Goal: Check status: Check status

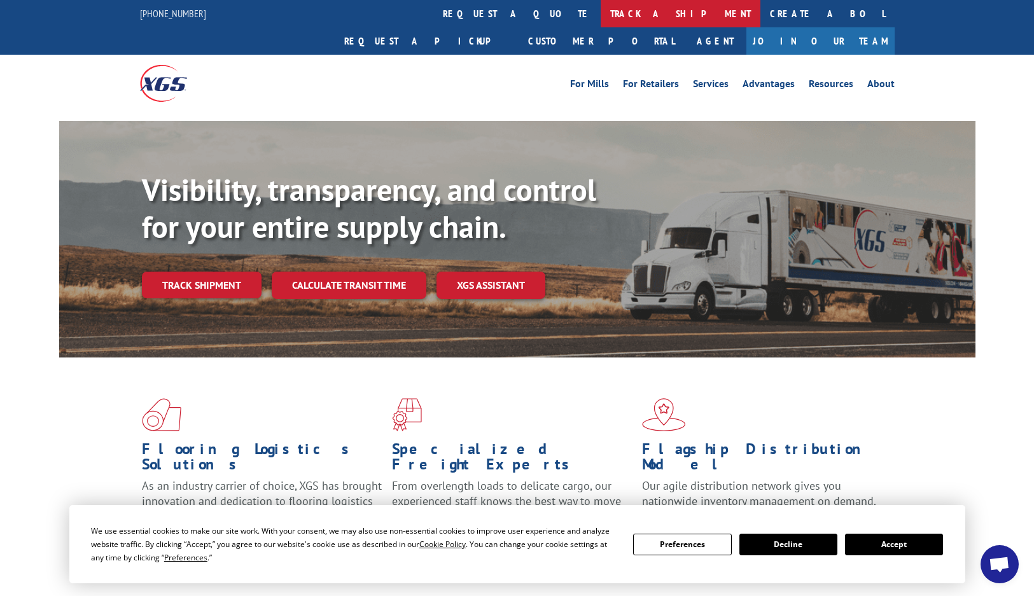
click at [601, 16] on link "track a shipment" at bounding box center [681, 13] width 160 height 27
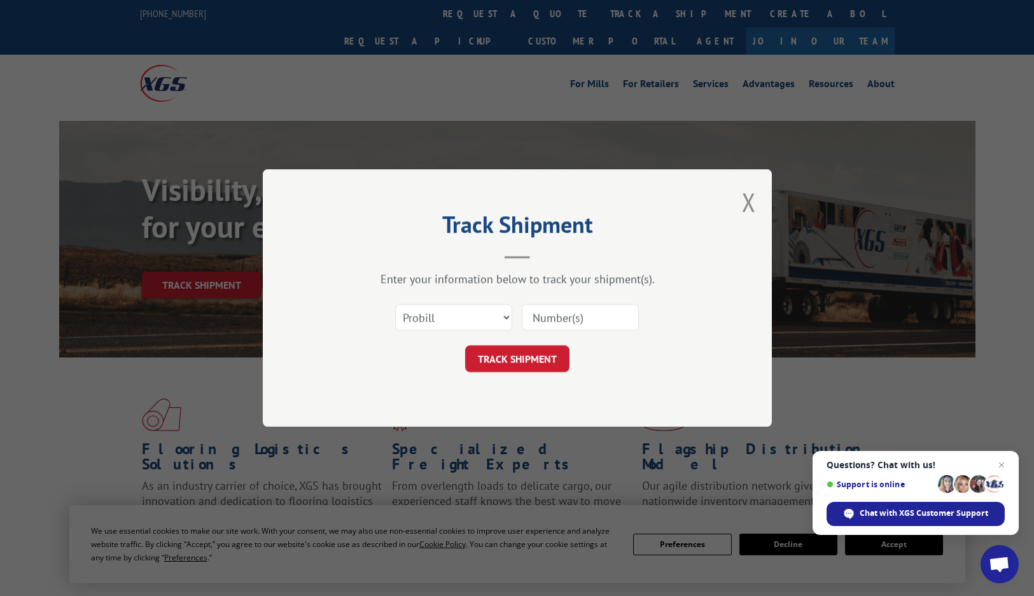
paste input "2867922"
type input "2867922"
click at [533, 364] on button "TRACK SHIPMENT" at bounding box center [517, 359] width 104 height 27
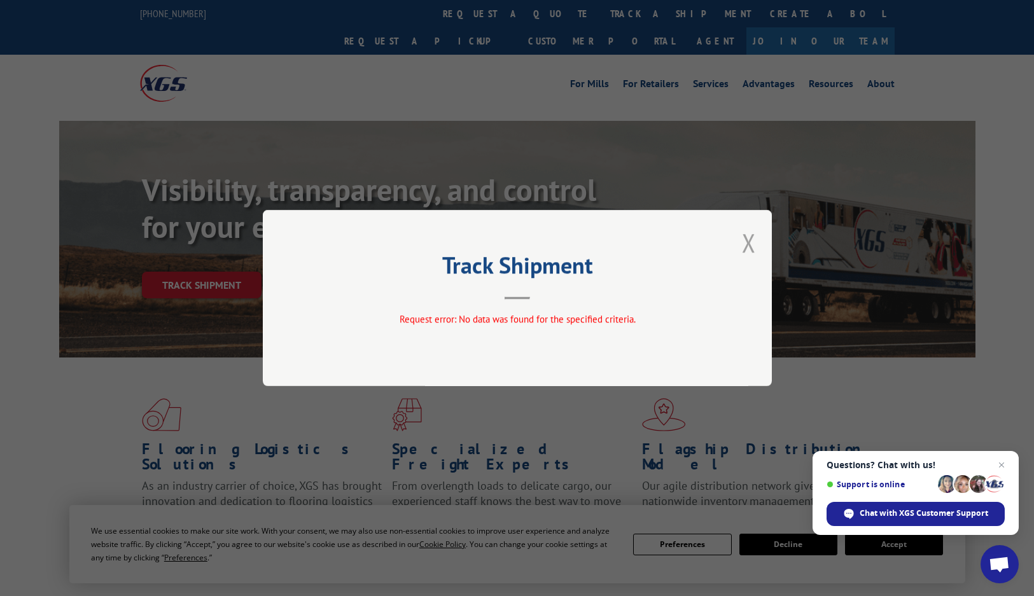
click at [747, 248] on button "Close modal" at bounding box center [749, 243] width 14 height 34
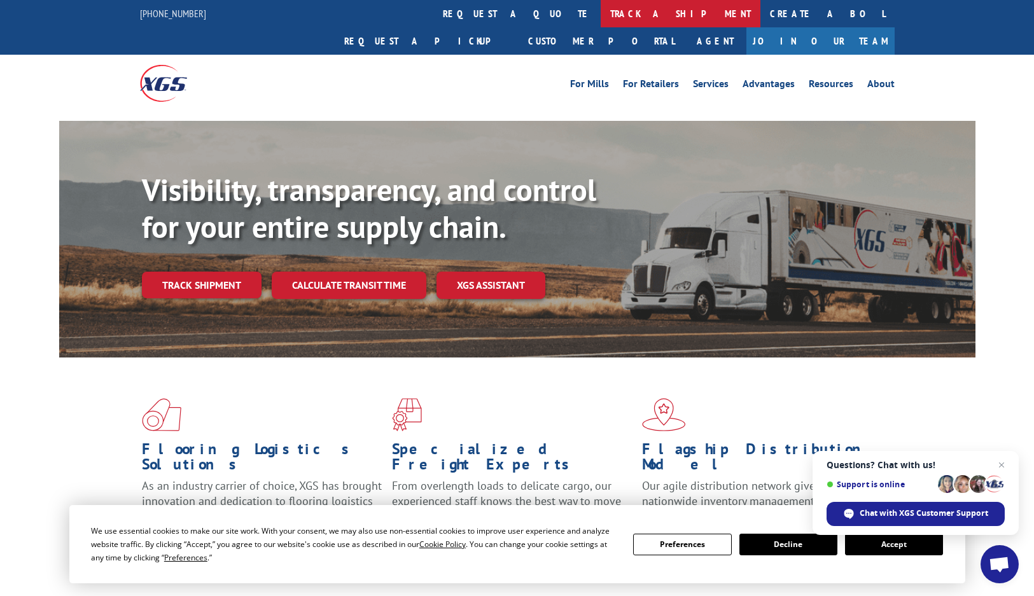
click at [601, 20] on link "track a shipment" at bounding box center [681, 13] width 160 height 27
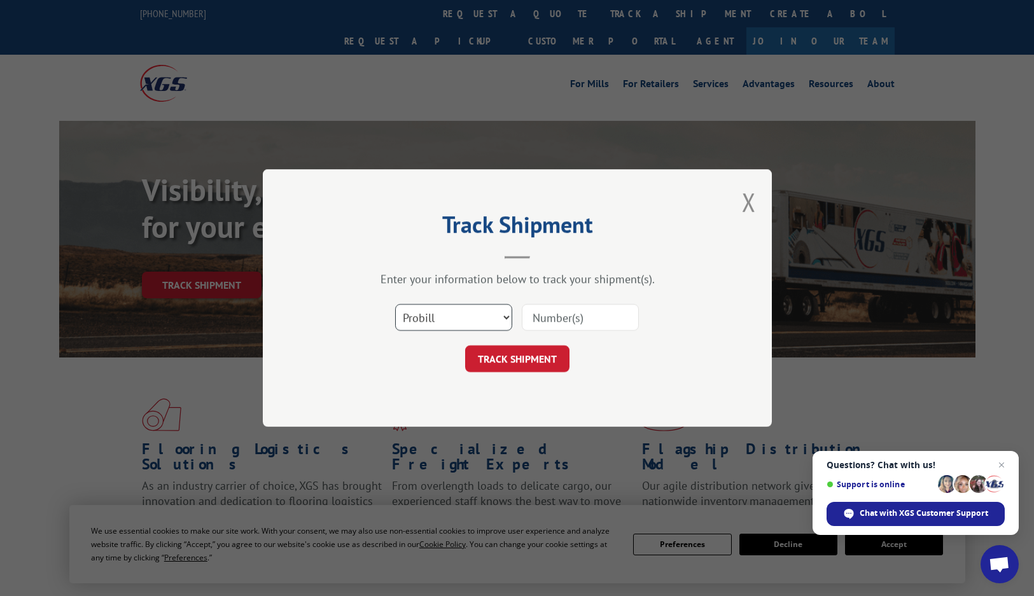
select select "bol"
click at [555, 321] on input at bounding box center [580, 317] width 117 height 27
paste input "2867922"
type input "2867922"
drag, startPoint x: 517, startPoint y: 366, endPoint x: 508, endPoint y: 363, distance: 9.9
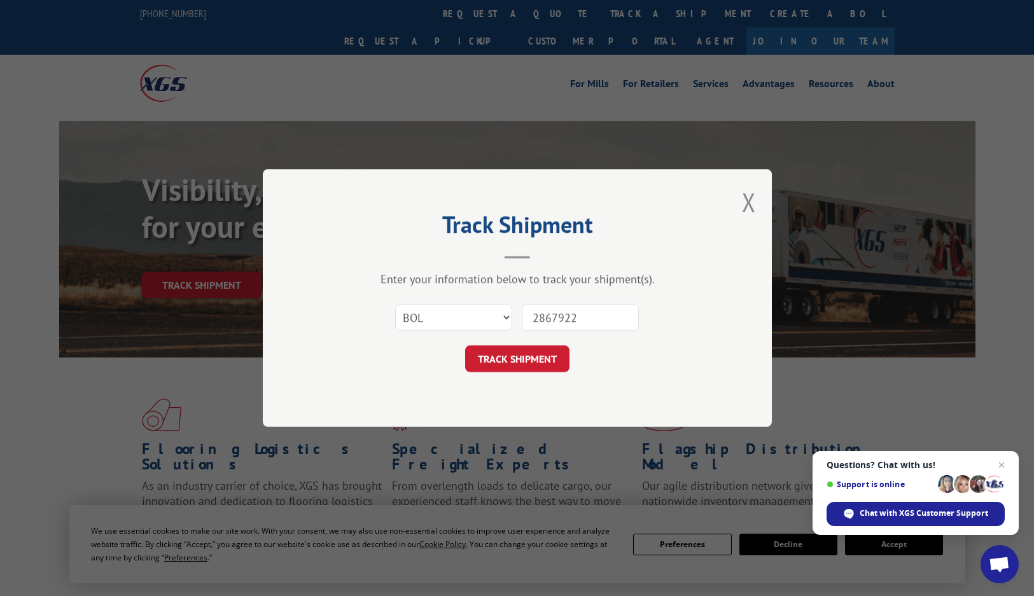
click at [517, 366] on button "TRACK SHIPMENT" at bounding box center [517, 359] width 104 height 27
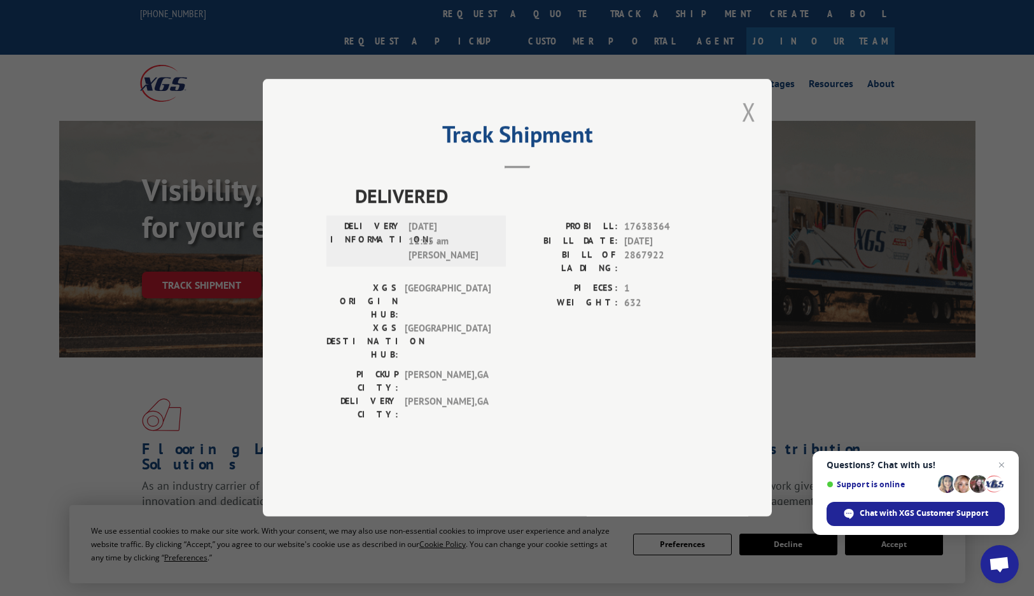
click at [747, 129] on button "Close modal" at bounding box center [749, 112] width 14 height 34
